Goal: Book appointment/travel/reservation

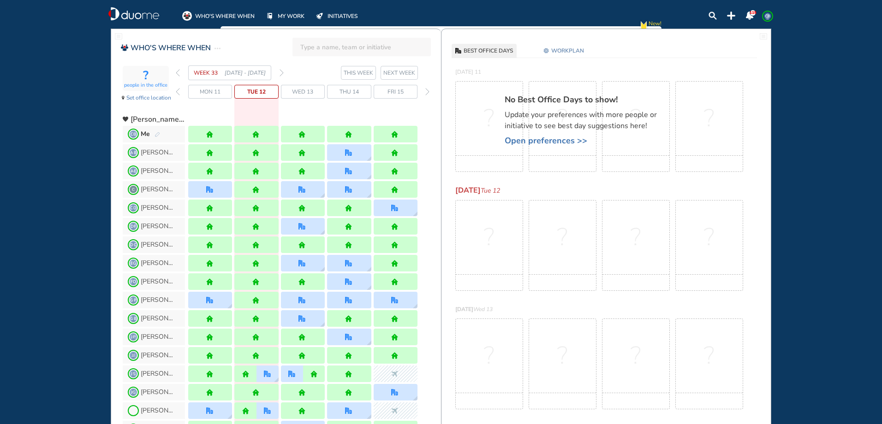
click at [280, 73] on img "forward week" at bounding box center [281, 72] width 4 height 7
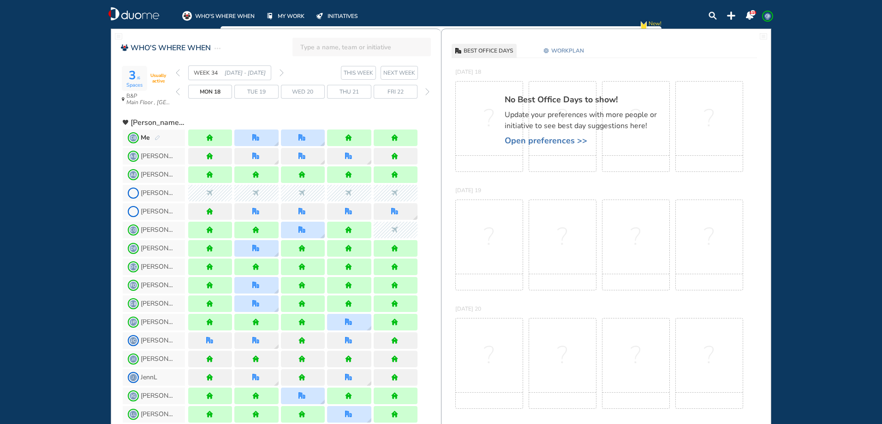
click at [280, 73] on img "forward week" at bounding box center [281, 72] width 4 height 7
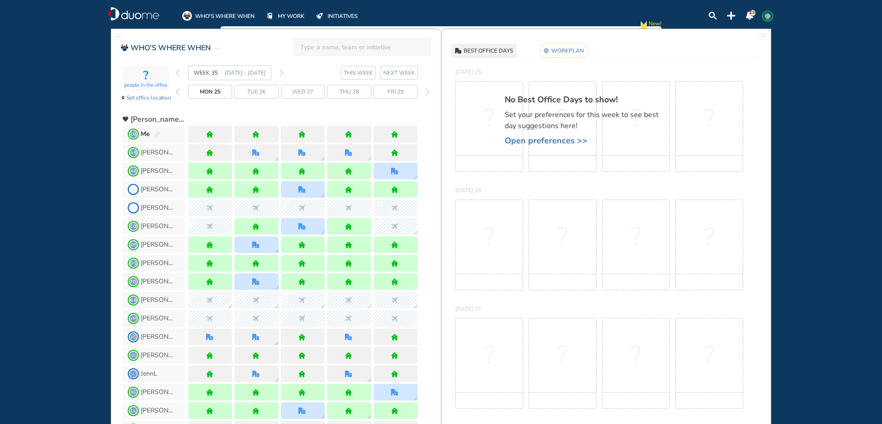
click at [280, 73] on img "forward week" at bounding box center [281, 72] width 4 height 7
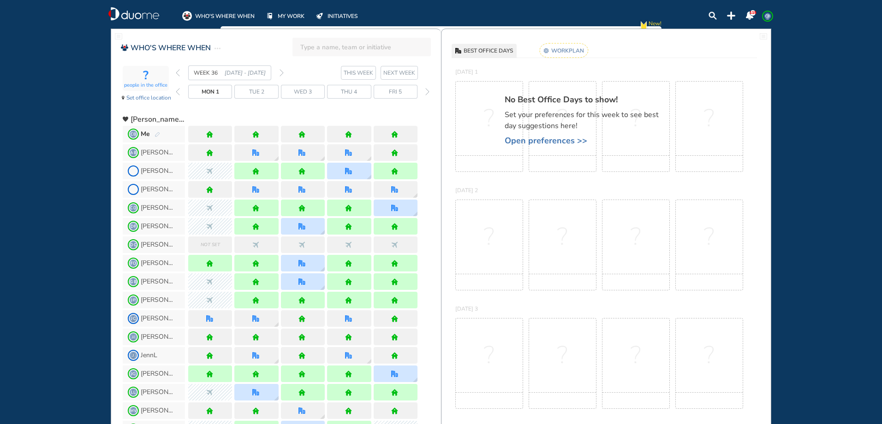
click at [280, 73] on img "forward week" at bounding box center [281, 72] width 4 height 7
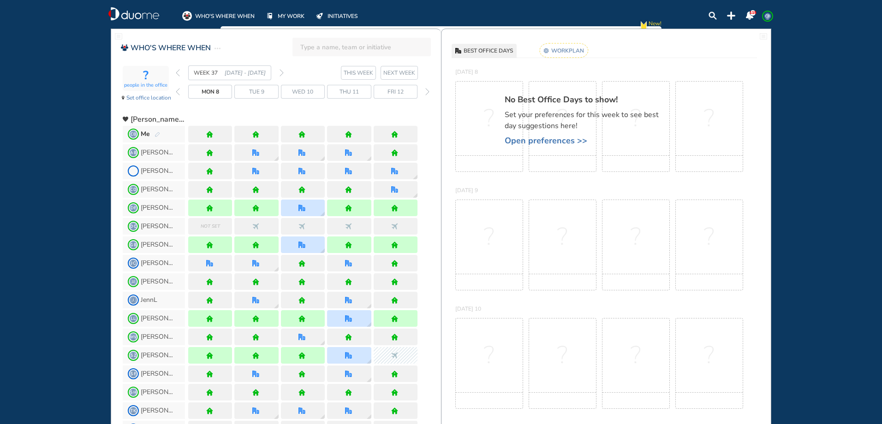
click at [177, 74] on img "back week" at bounding box center [178, 72] width 4 height 7
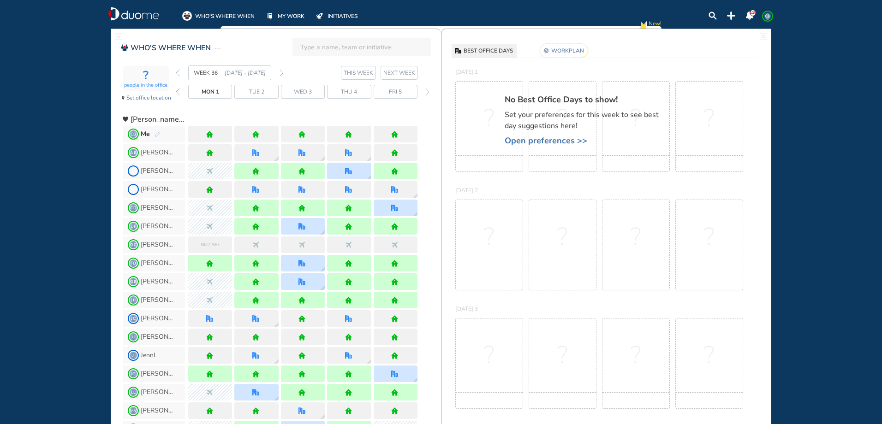
click at [160, 132] on img "pen-edit" at bounding box center [158, 135] width 6 height 6
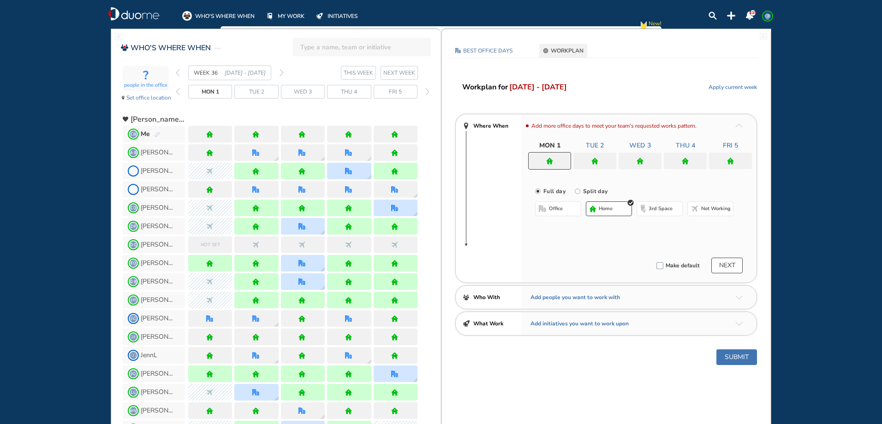
click at [308, 137] on div at bounding box center [303, 134] width 44 height 17
click at [549, 207] on span "office" at bounding box center [556, 208] width 14 height 7
click at [548, 227] on button "Select location" at bounding box center [559, 227] width 37 height 9
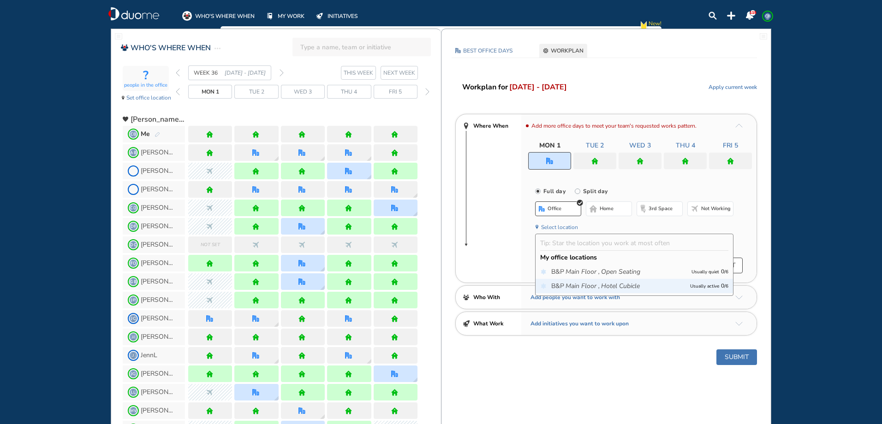
click at [577, 283] on icon "Main Floor ," at bounding box center [582, 286] width 34 height 9
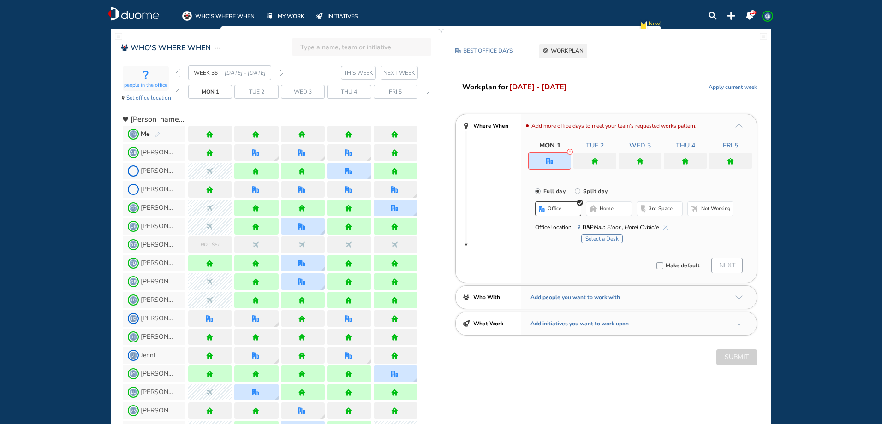
click at [598, 239] on button "Select a Desk" at bounding box center [602, 238] width 42 height 9
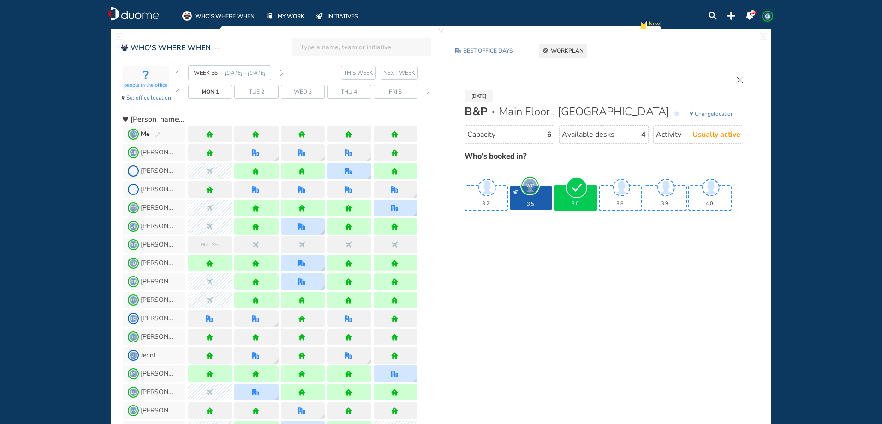
click at [572, 199] on div "36" at bounding box center [576, 198] width 42 height 24
click at [578, 192] on img "tick-rounded-background" at bounding box center [576, 187] width 21 height 21
click at [258, 141] on div at bounding box center [256, 134] width 44 height 17
click at [742, 82] on div "[DATE] B&P Main Floor , Hotel Cubicle Change location Capacity 6 Available desk…" at bounding box center [606, 146] width 302 height 139
click at [739, 79] on img "cross-thin" at bounding box center [739, 80] width 7 height 7
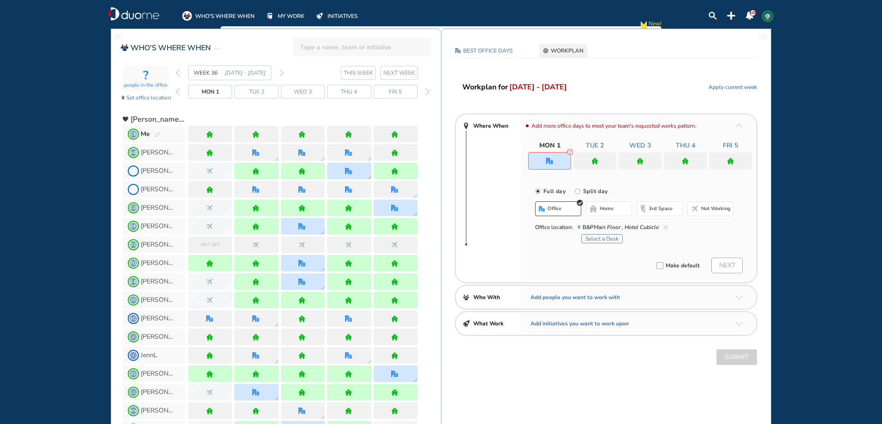
click at [641, 160] on img "home" at bounding box center [639, 161] width 7 height 7
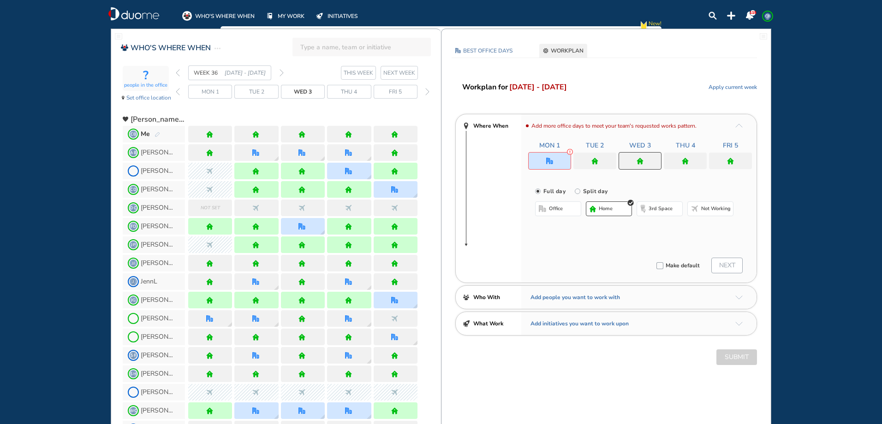
click at [675, 160] on div at bounding box center [685, 161] width 43 height 17
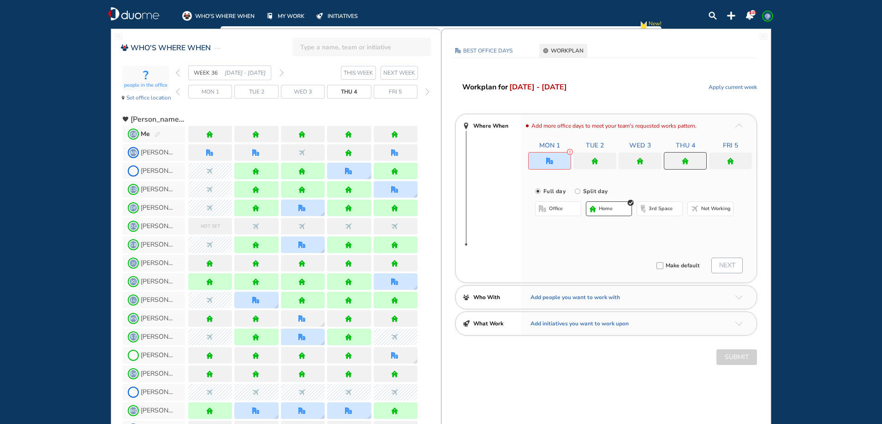
click at [557, 201] on div "Full day [GEOGRAPHIC_DATA] day office home 3rd space Not working" at bounding box center [638, 207] width 235 height 63
click at [557, 210] on span "office" at bounding box center [556, 208] width 14 height 7
click at [564, 226] on button "Select location" at bounding box center [559, 227] width 37 height 9
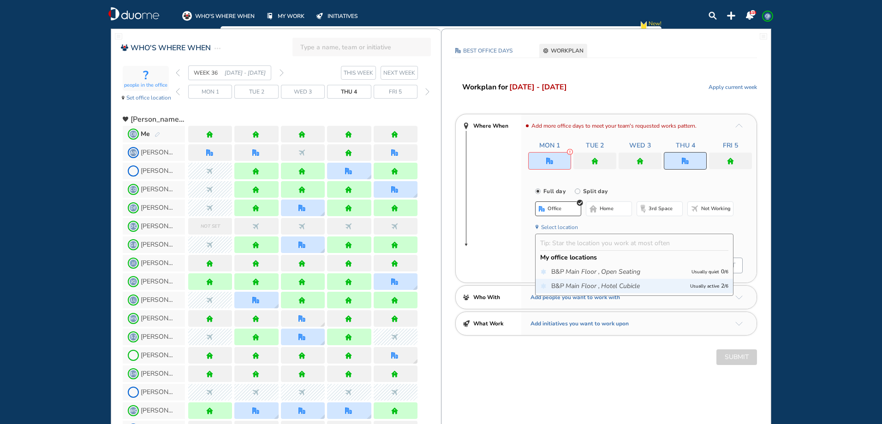
click at [595, 291] on div "B&P Main Floor , Hotel Cubicle Usually active 2 / 6" at bounding box center [633, 286] width 197 height 14
click at [588, 288] on icon "Main Floor ," at bounding box center [582, 286] width 34 height 9
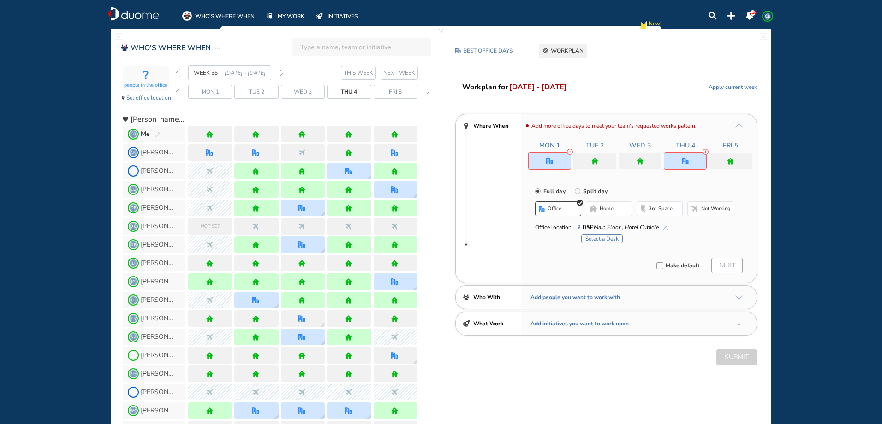
click at [608, 236] on button "Select a Desk" at bounding box center [602, 238] width 42 height 9
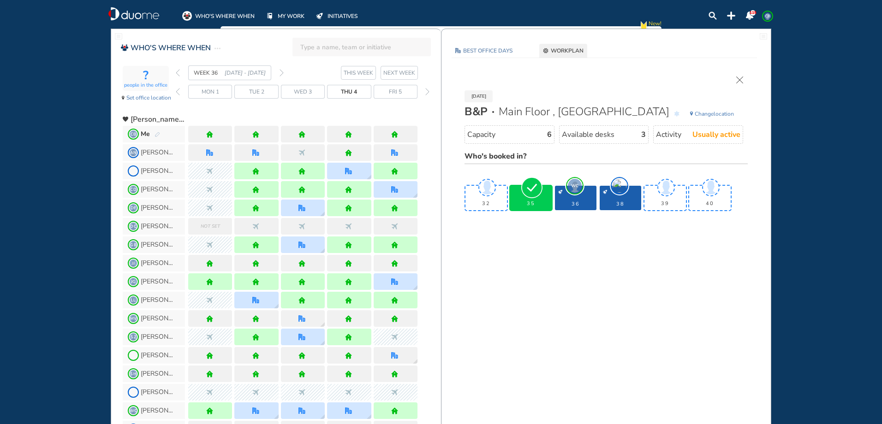
click at [535, 196] on img "tick-rounded-background" at bounding box center [531, 187] width 21 height 21
click at [253, 95] on span "Tue 2" at bounding box center [256, 91] width 15 height 9
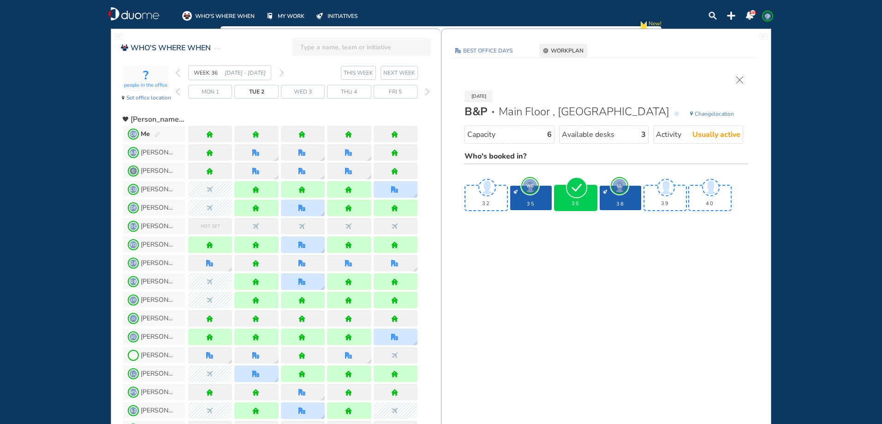
click at [739, 82] on img "cross-thin" at bounding box center [739, 80] width 7 height 7
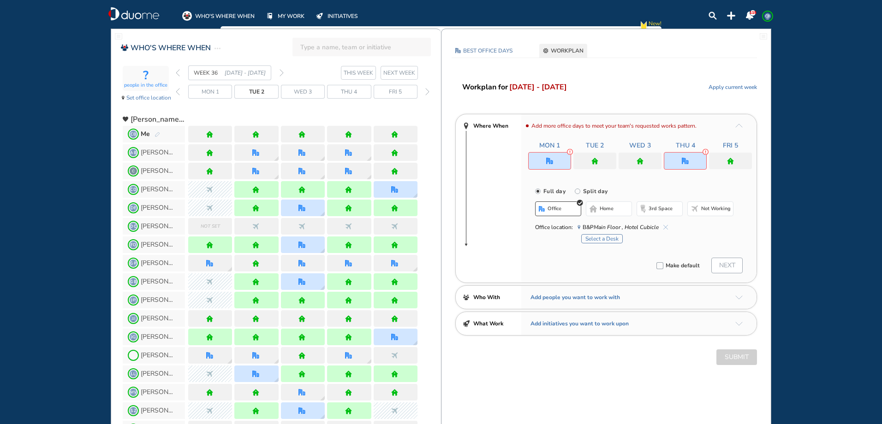
click at [557, 160] on div at bounding box center [549, 161] width 43 height 18
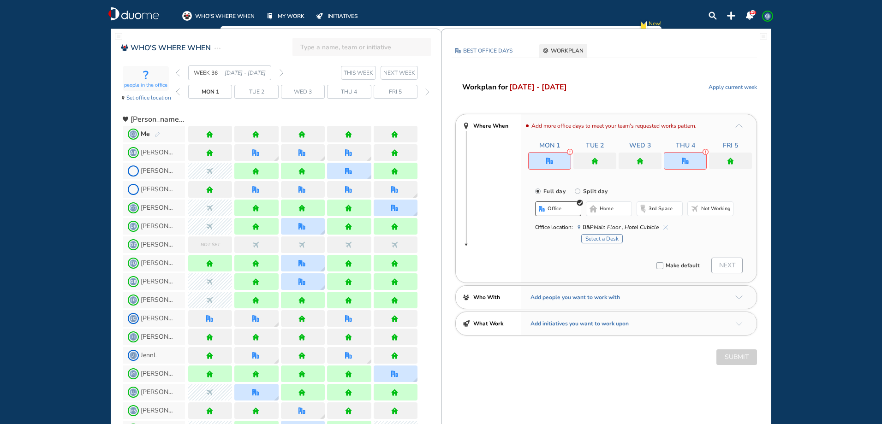
click at [604, 207] on span "home" at bounding box center [607, 208] width 14 height 7
click at [688, 162] on img "office" at bounding box center [685, 161] width 7 height 7
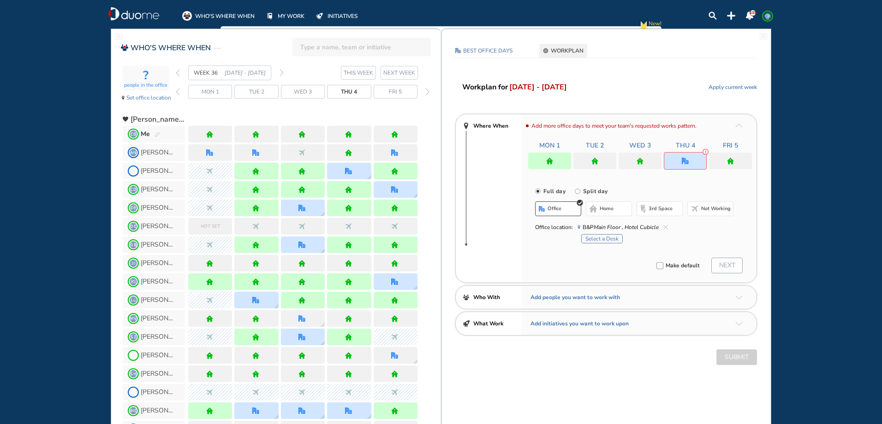
click at [554, 208] on span "office" at bounding box center [554, 208] width 14 height 7
click at [594, 234] on div "Select a Desk" at bounding box center [657, 238] width 152 height 12
click at [600, 240] on button "Select a Desk" at bounding box center [602, 238] width 42 height 9
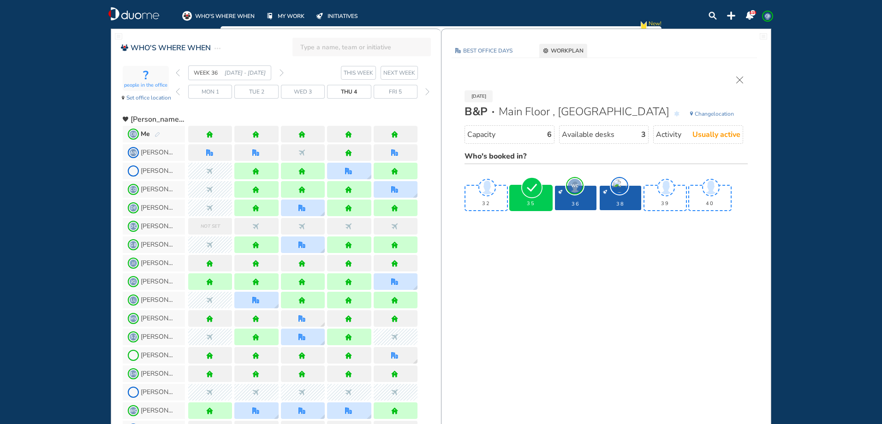
click at [528, 198] on div "35" at bounding box center [531, 198] width 42 height 24
click at [533, 196] on img "tick-rounded-background" at bounding box center [531, 187] width 21 height 21
click at [743, 78] on div "[DATE] B&P Main Floor , Hotel Cubicle Change location Capacity 6 Available desk…" at bounding box center [606, 146] width 302 height 139
click at [279, 74] on img "forward week" at bounding box center [281, 72] width 4 height 7
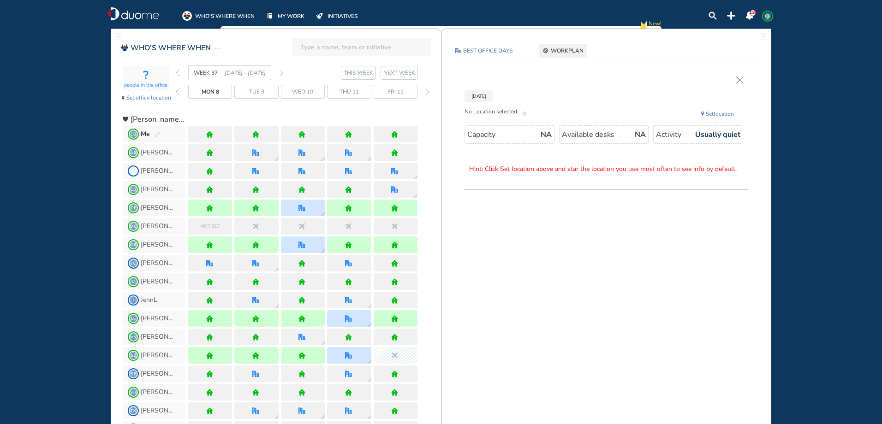
click at [156, 134] on img "pen-edit" at bounding box center [158, 135] width 6 height 6
click at [152, 133] on div "Me" at bounding box center [150, 134] width 19 height 9
click at [160, 134] on span "CB Me" at bounding box center [154, 134] width 62 height 17
